Goal: Task Accomplishment & Management: Manage account settings

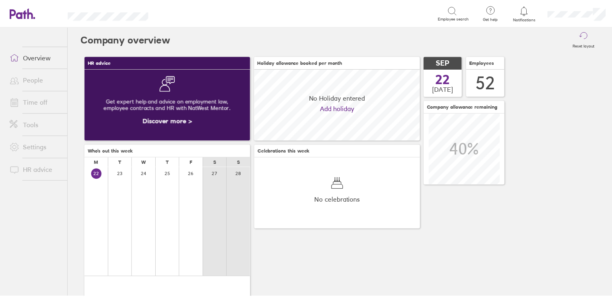
scroll to position [71, 167]
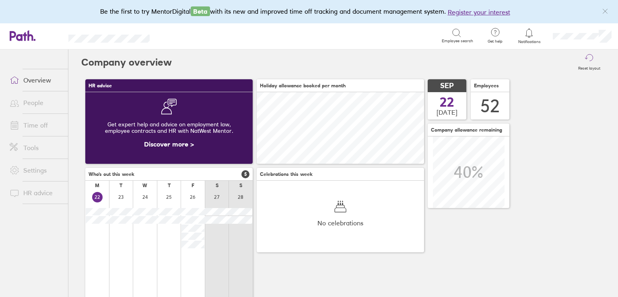
click at [24, 122] on link "Time off" at bounding box center [35, 125] width 65 height 16
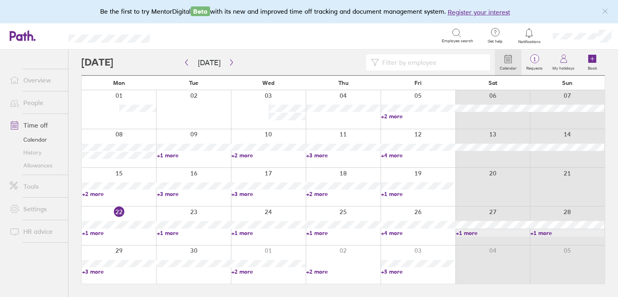
click at [392, 232] on link "+4 more" at bounding box center [418, 232] width 74 height 7
click at [328, 34] on div "Search" at bounding box center [304, 35] width 274 height 12
click at [465, 232] on link "+1 more" at bounding box center [493, 232] width 74 height 7
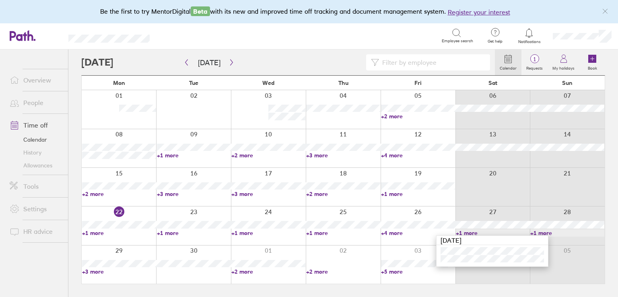
click at [330, 66] on div at bounding box center [288, 62] width 414 height 16
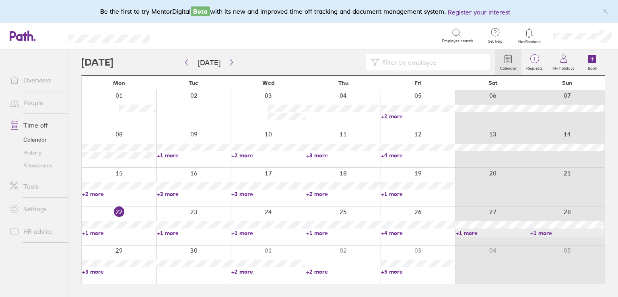
click at [390, 270] on link "+5 more" at bounding box center [418, 271] width 74 height 7
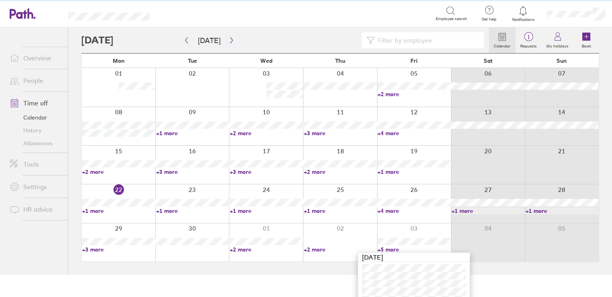
scroll to position [41, 0]
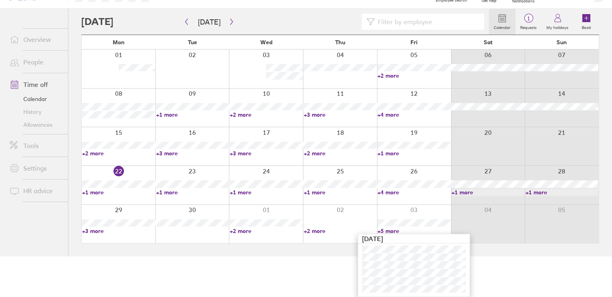
click at [308, 231] on link "+2 more" at bounding box center [340, 230] width 73 height 7
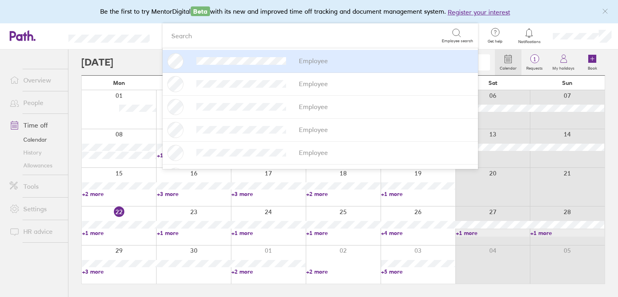
click at [315, 271] on link "+2 more" at bounding box center [343, 271] width 74 height 7
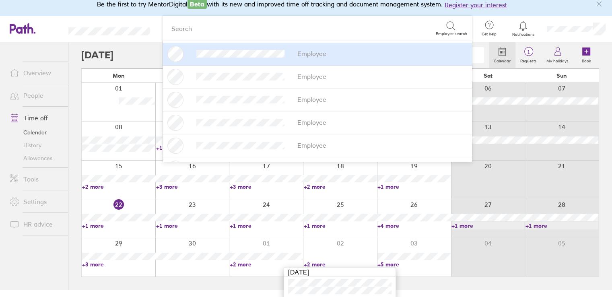
scroll to position [9, 0]
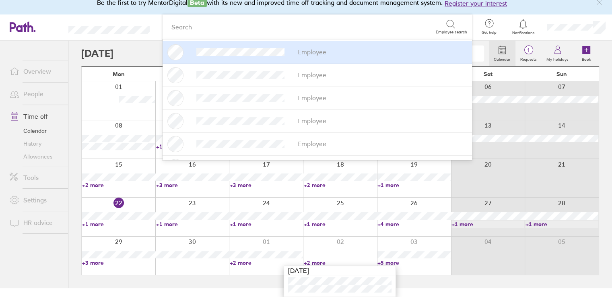
click at [452, 288] on html "Be the first to try MentorDigital Beta with its new and improved time off track…" at bounding box center [306, 139] width 612 height 297
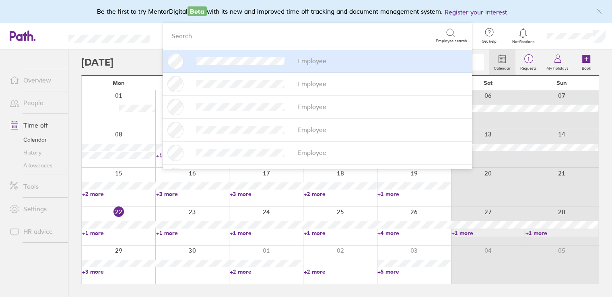
scroll to position [0, 0]
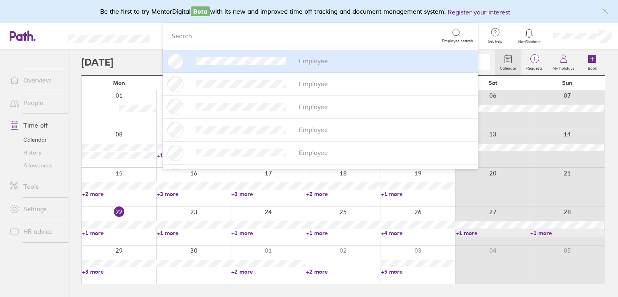
click at [389, 272] on link "+5 more" at bounding box center [418, 271] width 74 height 7
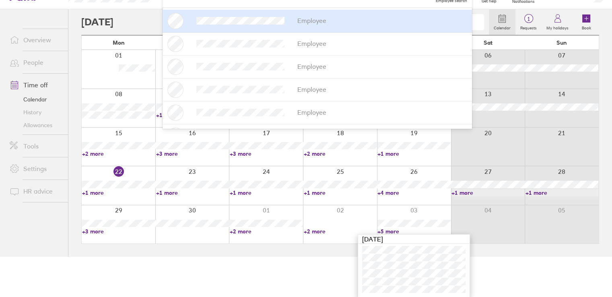
scroll to position [41, 0]
click at [291, 256] on html "Be the first to try MentorDigital Beta with its new and improved time off track…" at bounding box center [306, 107] width 612 height 297
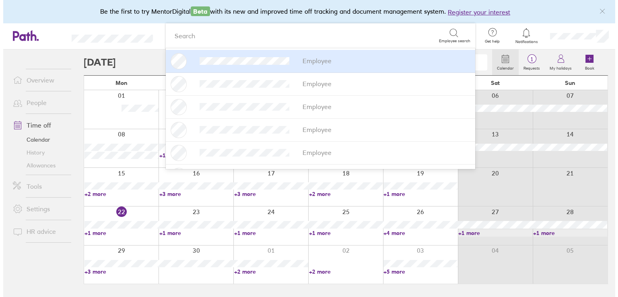
scroll to position [0, 0]
click at [174, 17] on div "Be the first to try MentorDigital Beta with its new and improved time off track…" at bounding box center [309, 11] width 618 height 23
click at [148, 63] on div at bounding box center [288, 62] width 414 height 16
click at [212, 34] on div "Search" at bounding box center [304, 35] width 274 height 12
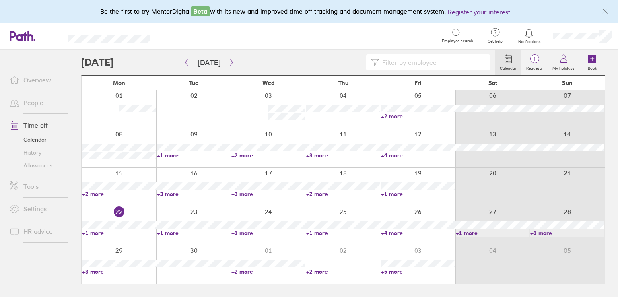
click at [454, 27] on div "Search Employee search" at bounding box center [320, 35] width 315 height 25
click at [230, 64] on icon "button" at bounding box center [232, 62] width 6 height 6
